Goal: Information Seeking & Learning: Learn about a topic

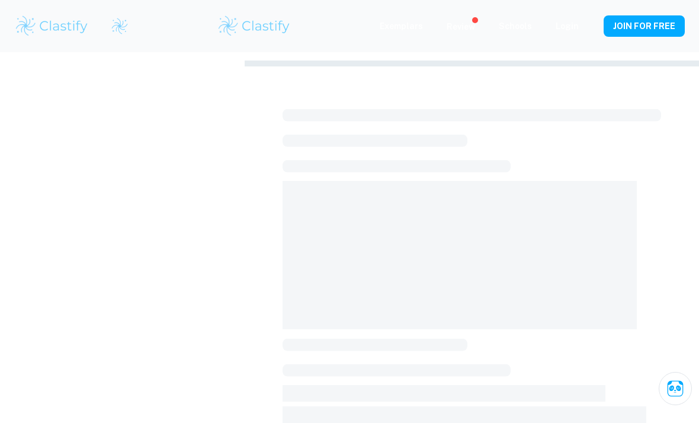
scroll to position [293, 0]
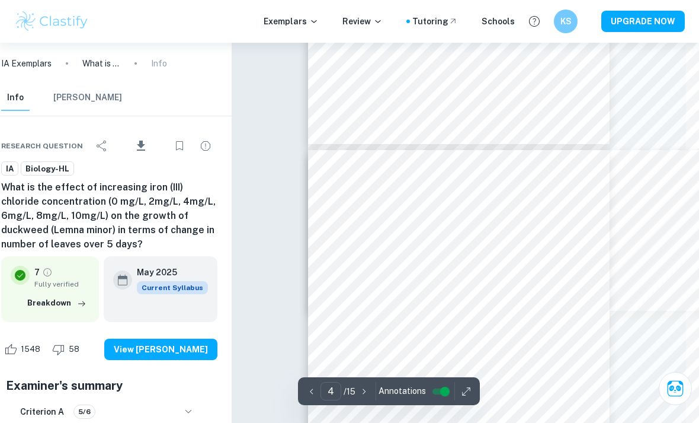
scroll to position [1342, 13]
type input "3"
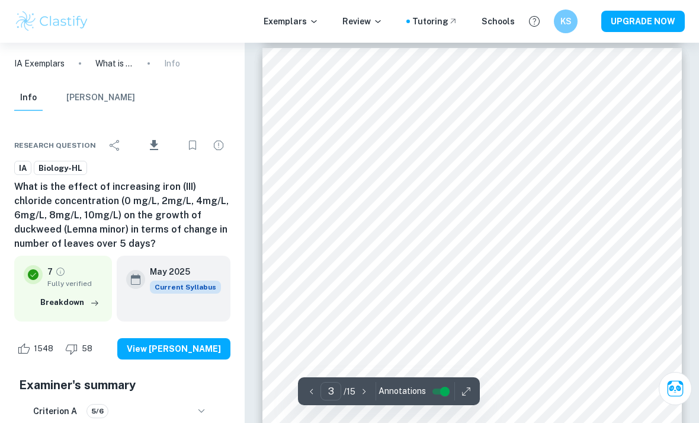
scroll to position [1343, 0]
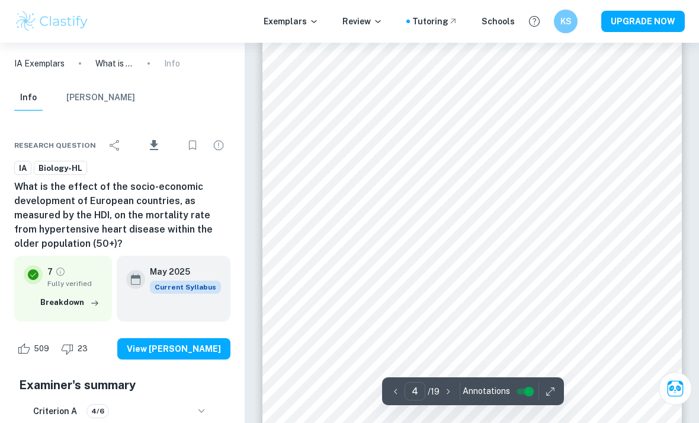
scroll to position [1929, 0]
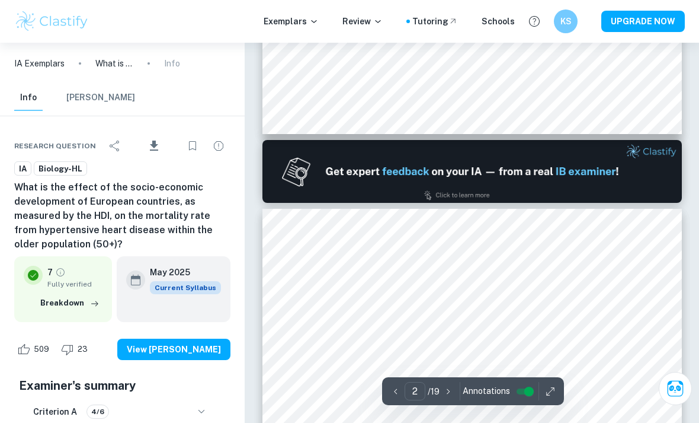
type input "1"
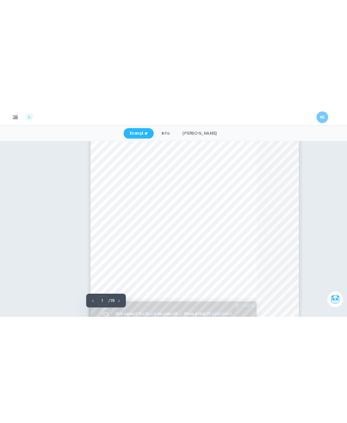
scroll to position [0, 0]
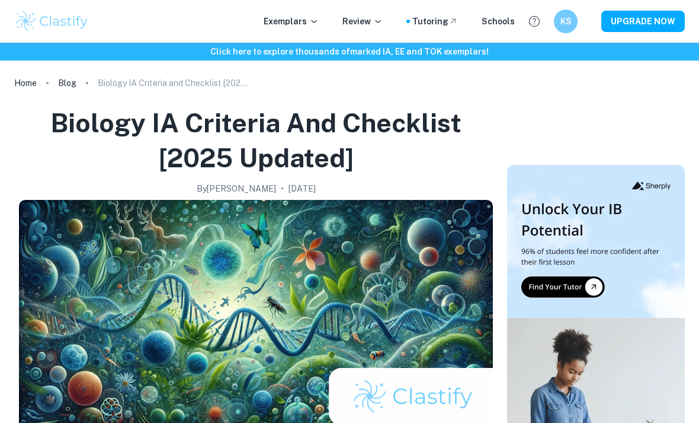
scroll to position [127, 0]
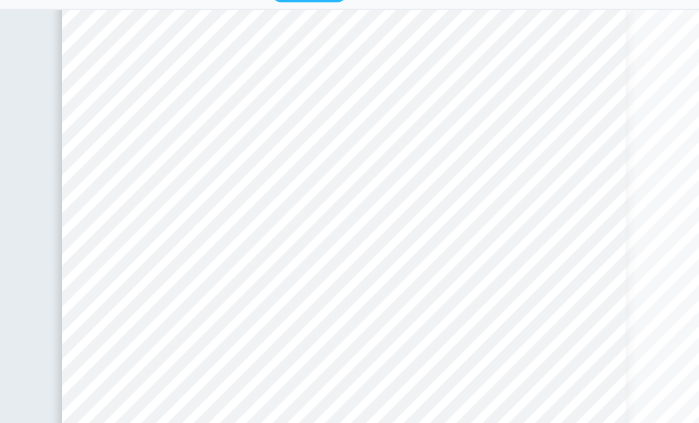
scroll to position [1742, 0]
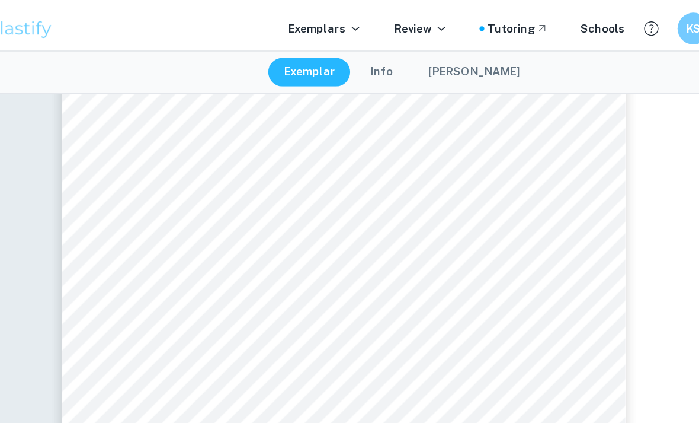
type input "3"
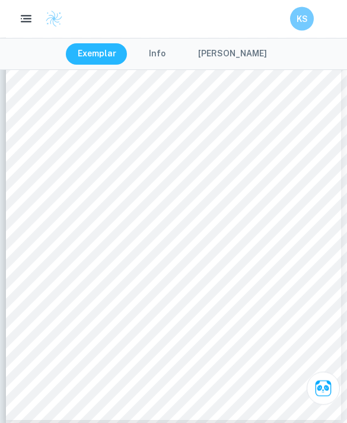
scroll to position [2178, 0]
